Goal: Task Accomplishment & Management: Manage account settings

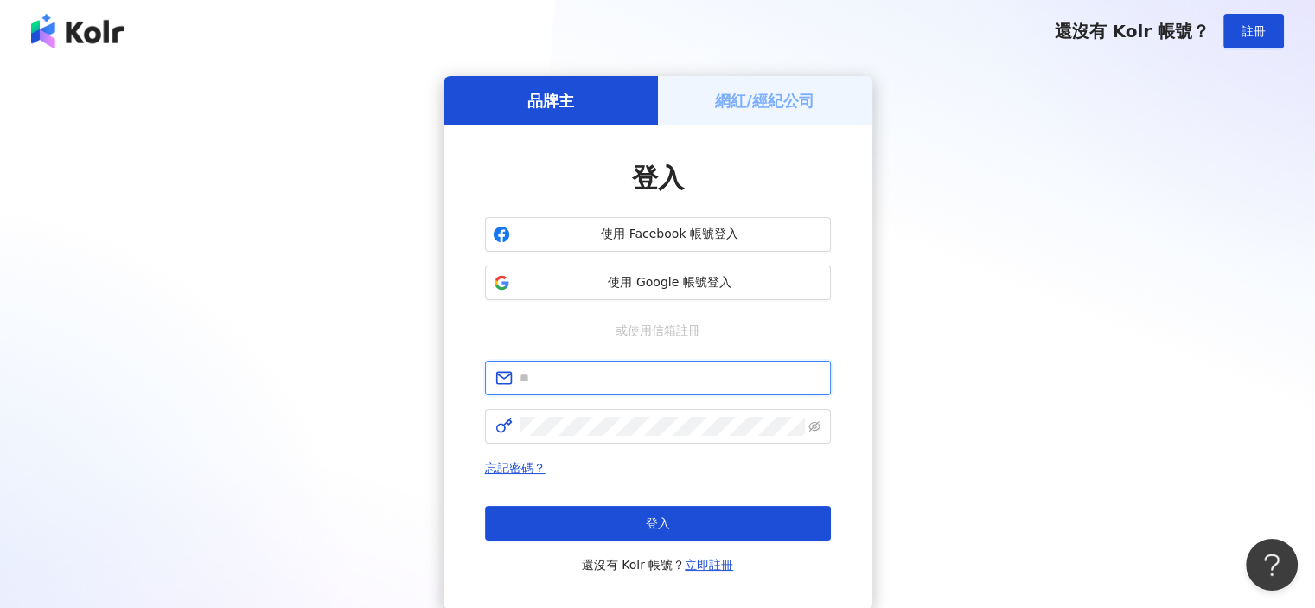
click at [643, 380] on input "text" at bounding box center [670, 377] width 301 height 19
click at [766, 109] on h5 "網紅/經紀公司" at bounding box center [764, 101] width 99 height 22
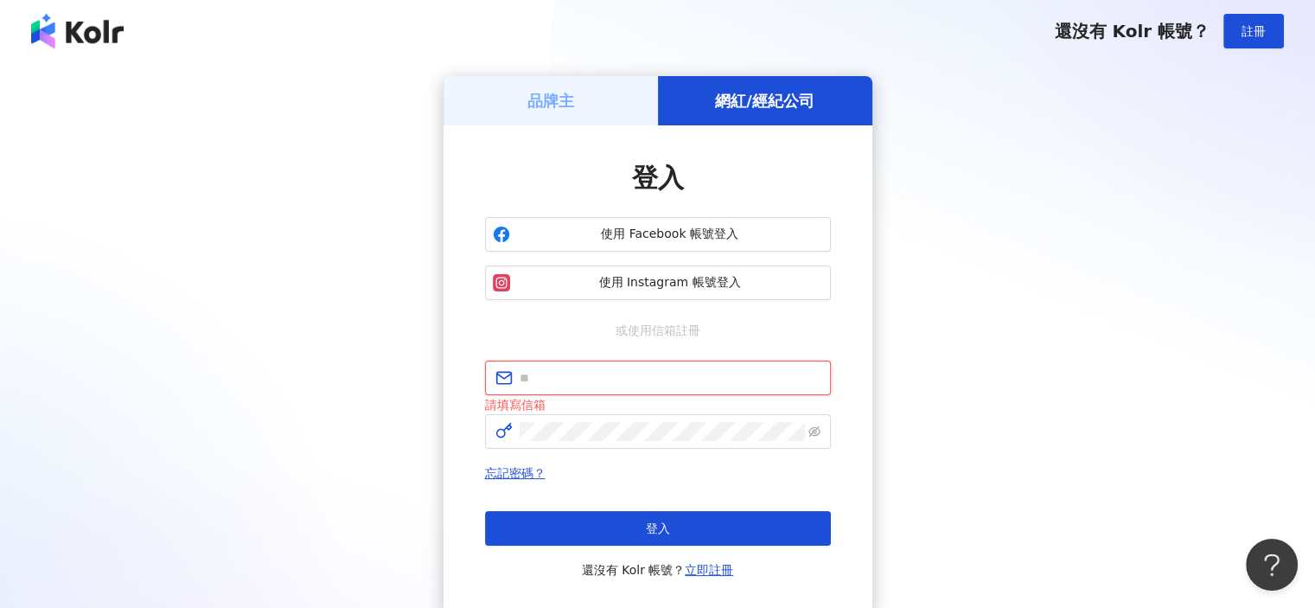
click at [567, 370] on input "text" at bounding box center [670, 377] width 301 height 19
type input "**********"
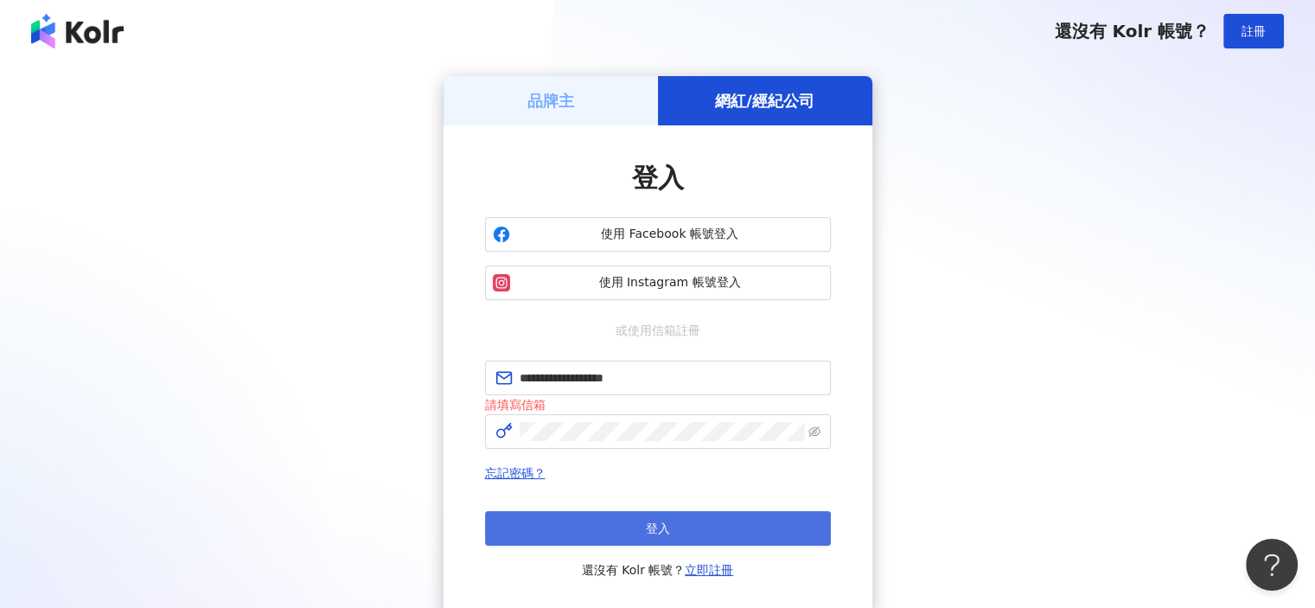
click at [616, 529] on button "登入" at bounding box center [658, 528] width 346 height 35
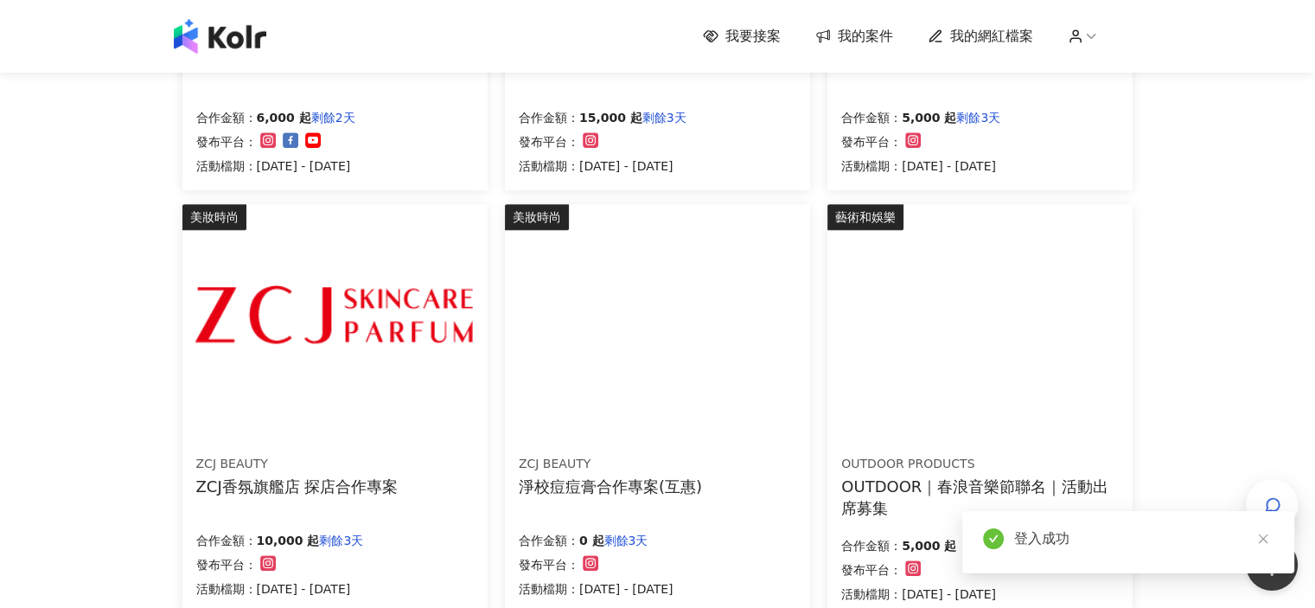
scroll to position [951, 0]
